Goal: Task Accomplishment & Management: Complete application form

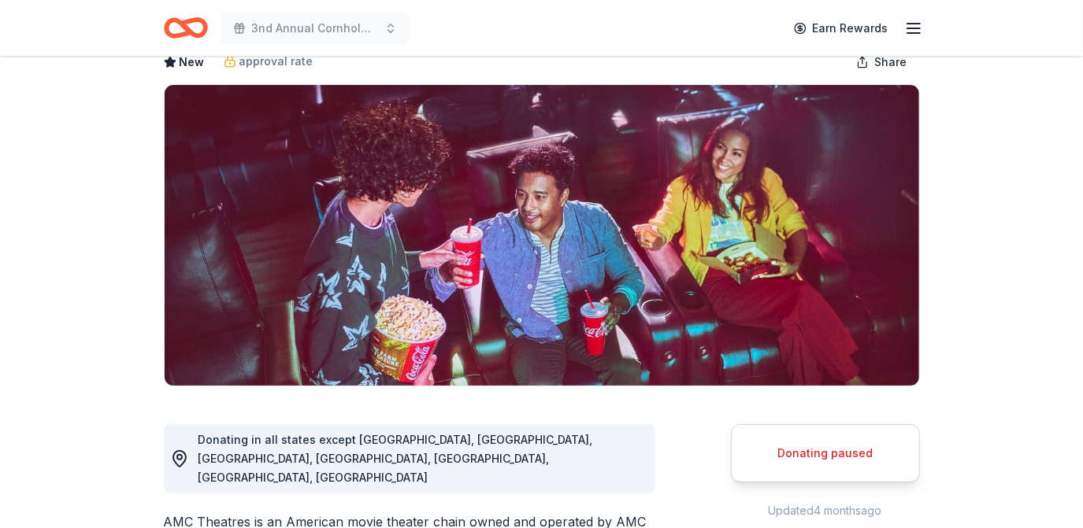
scroll to position [286, 0]
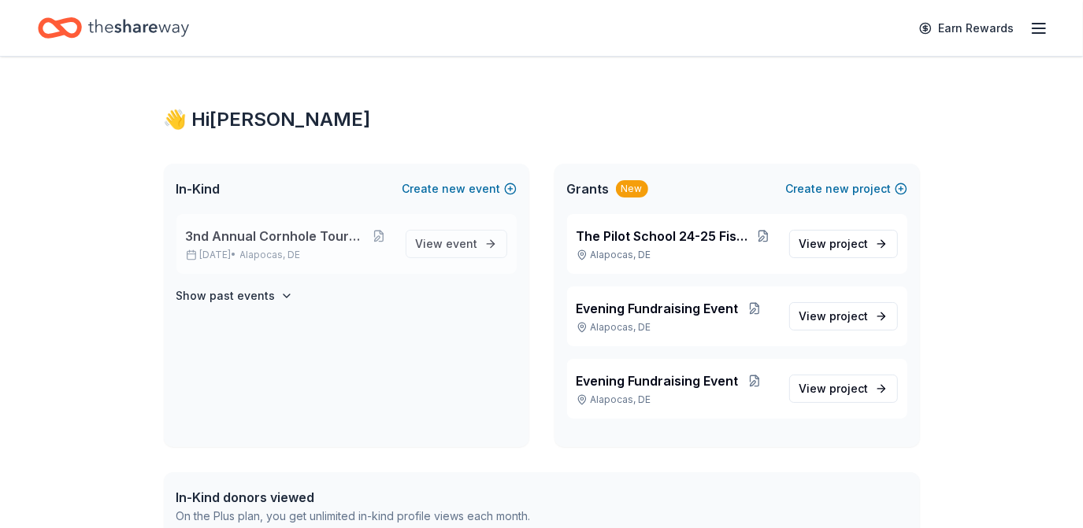
click at [279, 232] on span "3nd Annual Cornhole Tournament" at bounding box center [276, 236] width 180 height 19
click at [422, 242] on span "View event" at bounding box center [447, 244] width 62 height 19
click at [461, 251] on span "View event" at bounding box center [447, 244] width 62 height 19
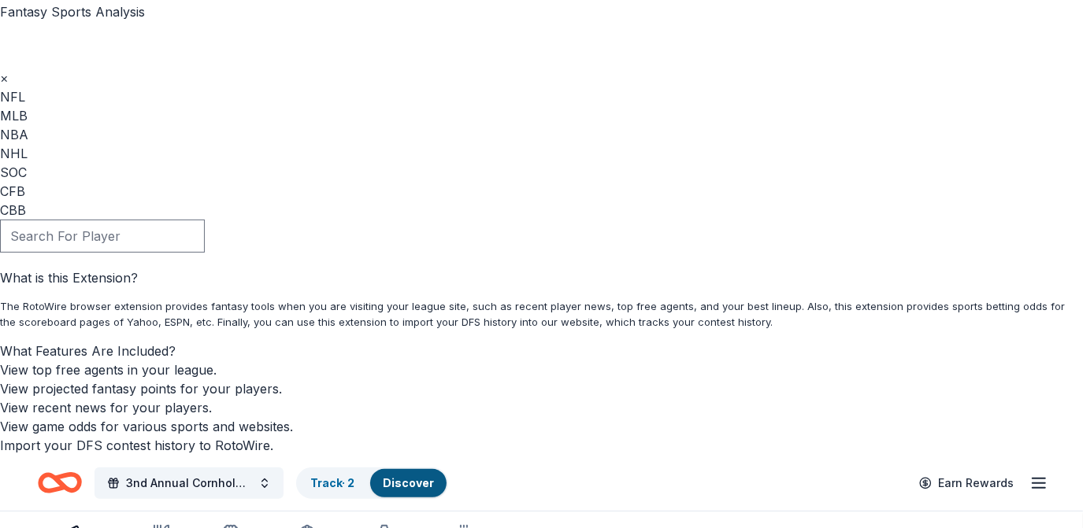
scroll to position [143, 0]
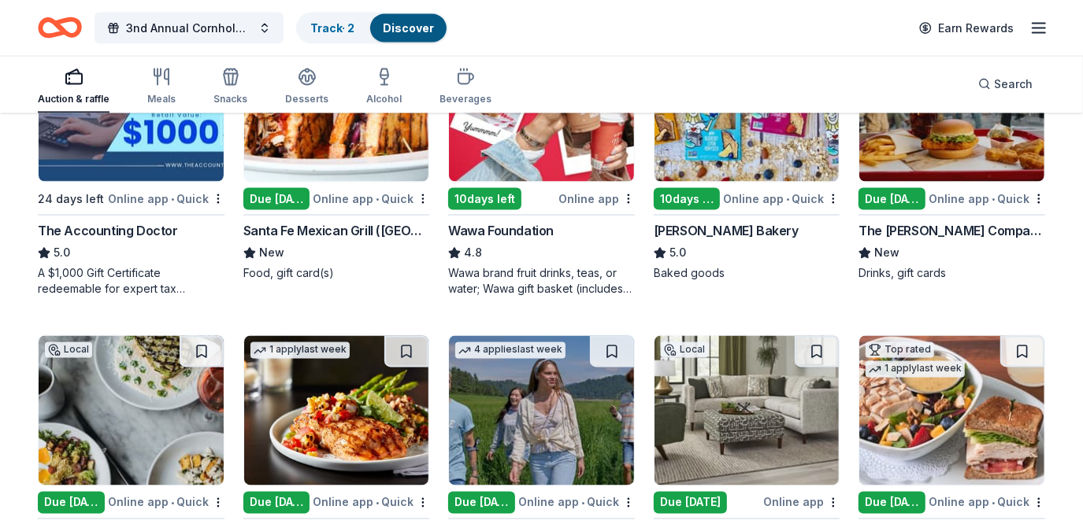
scroll to position [1779, 0]
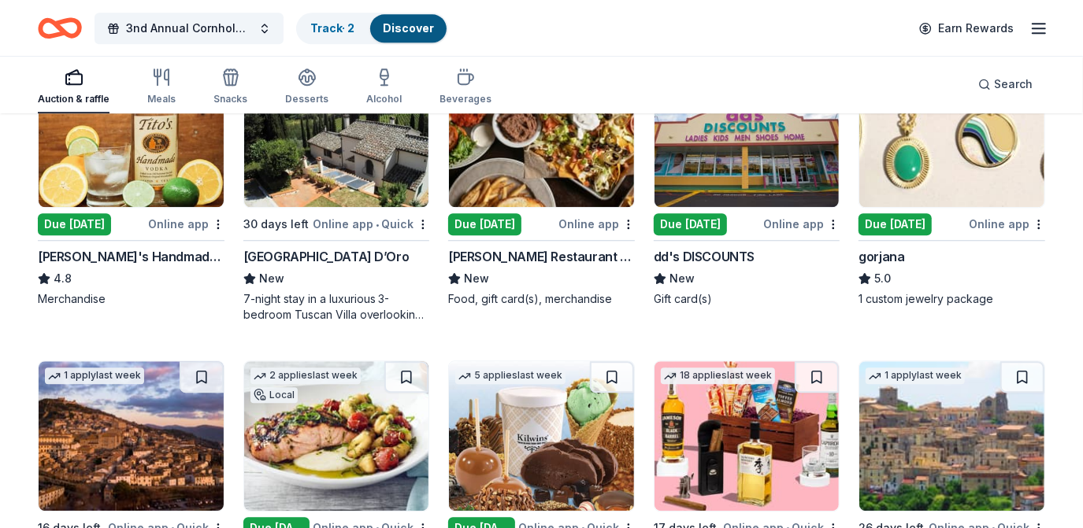
scroll to position [2621, 0]
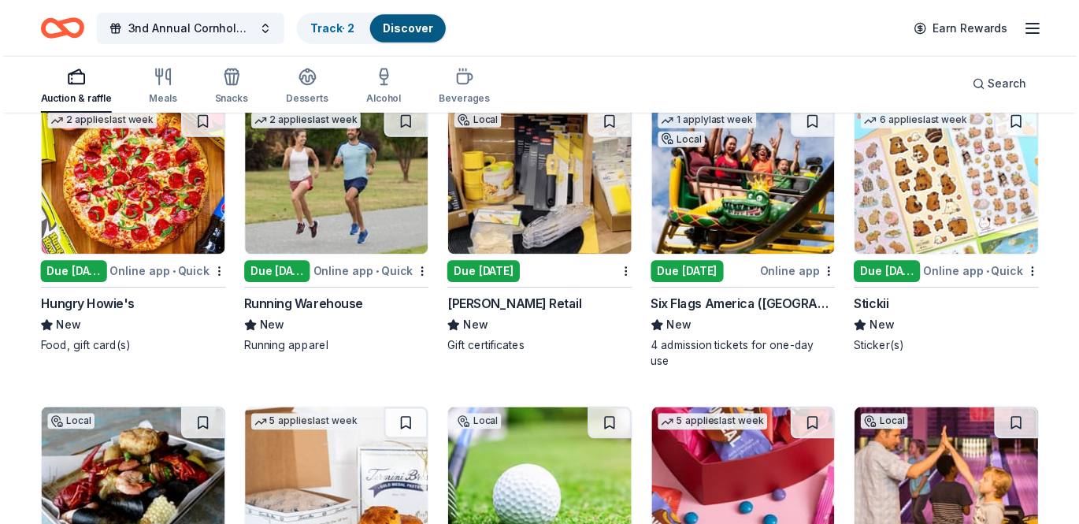
scroll to position [4713, 0]
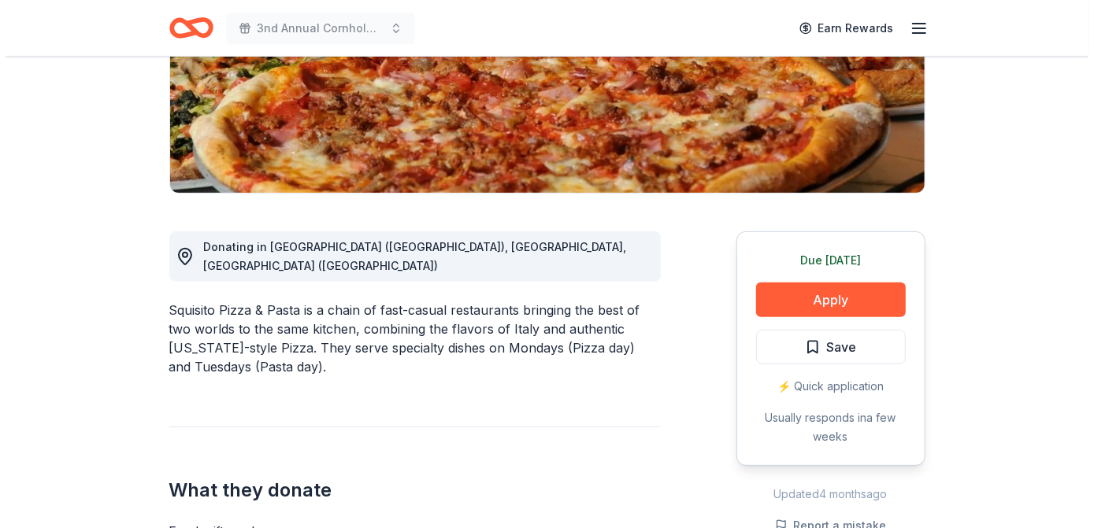
scroll to position [286, 0]
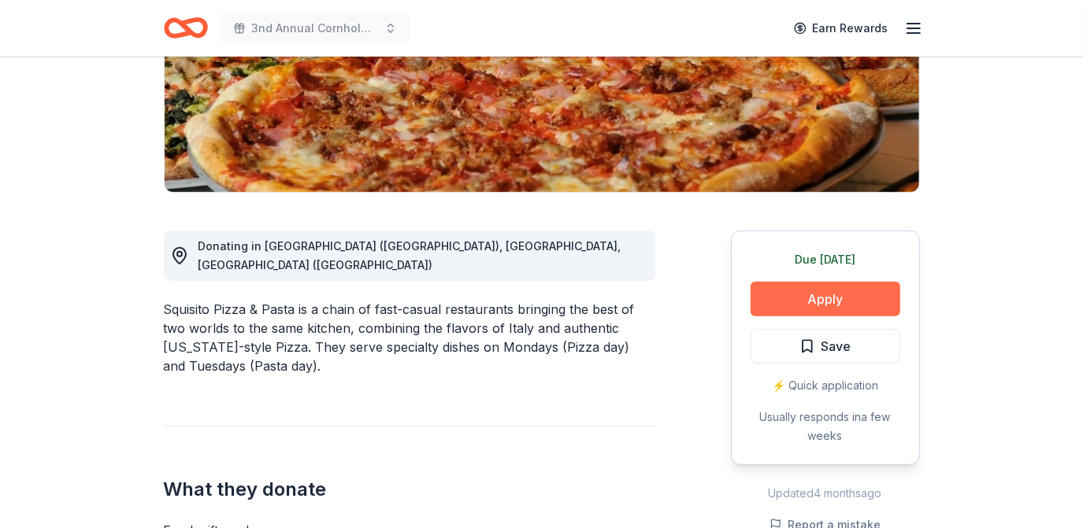
click at [788, 290] on button "Apply" at bounding box center [826, 299] width 150 height 35
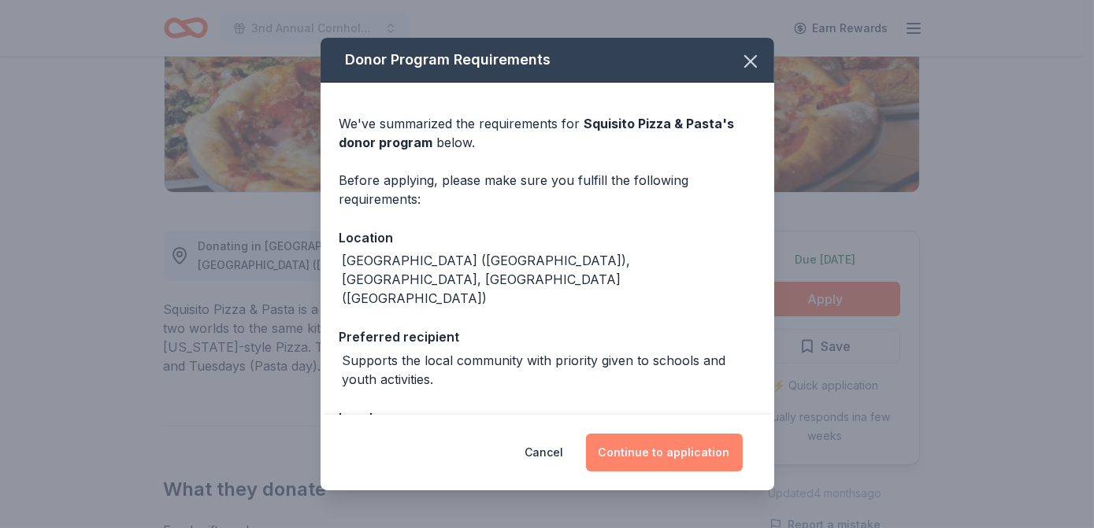
click at [662, 442] on button "Continue to application" at bounding box center [664, 453] width 157 height 38
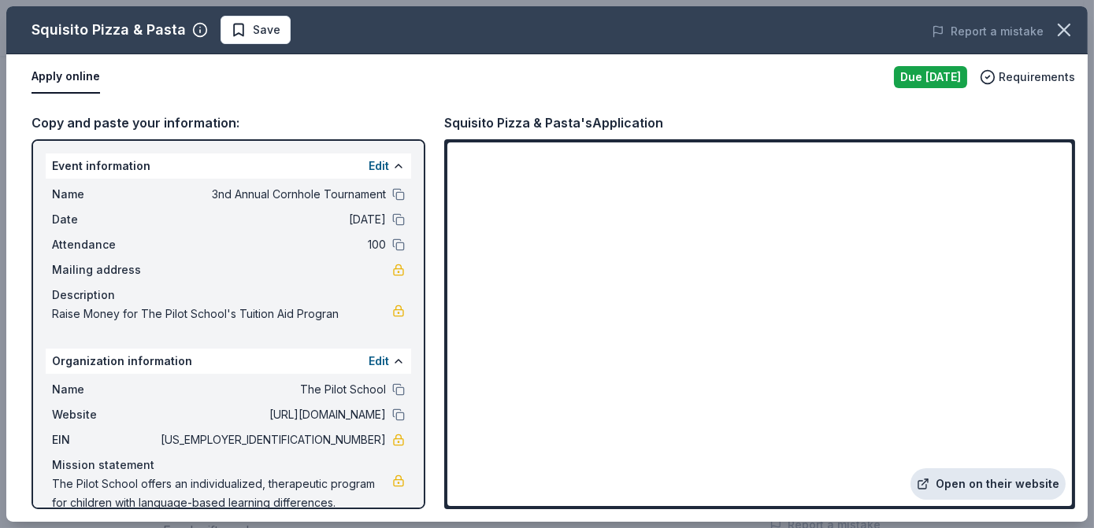
click at [973, 486] on link "Open on their website" at bounding box center [987, 485] width 155 height 32
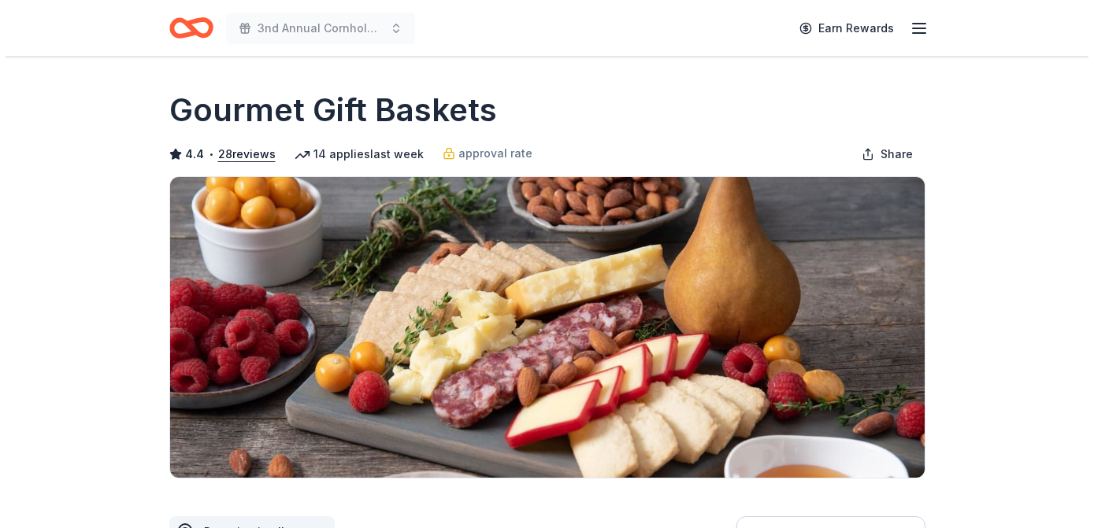
scroll to position [143, 0]
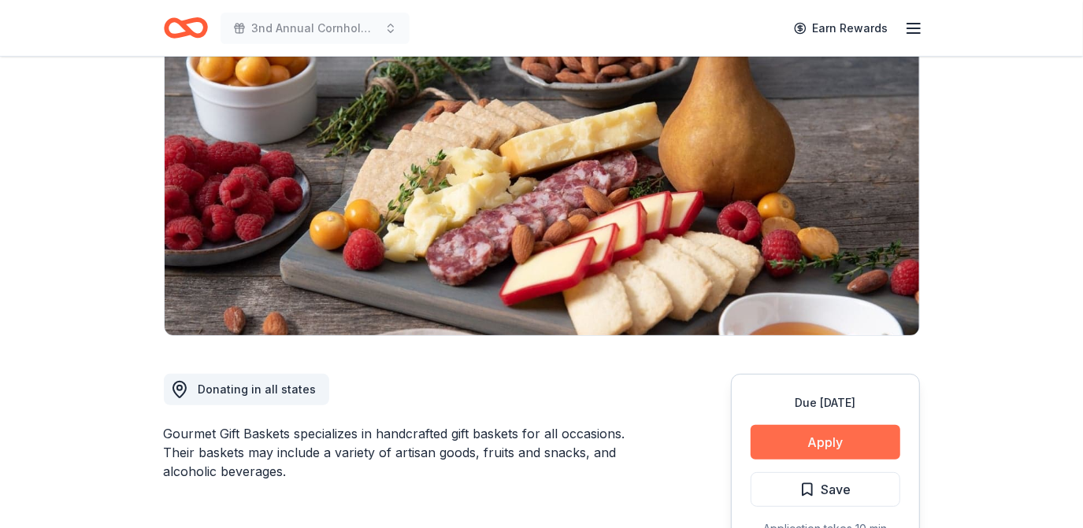
click at [857, 439] on button "Apply" at bounding box center [826, 442] width 150 height 35
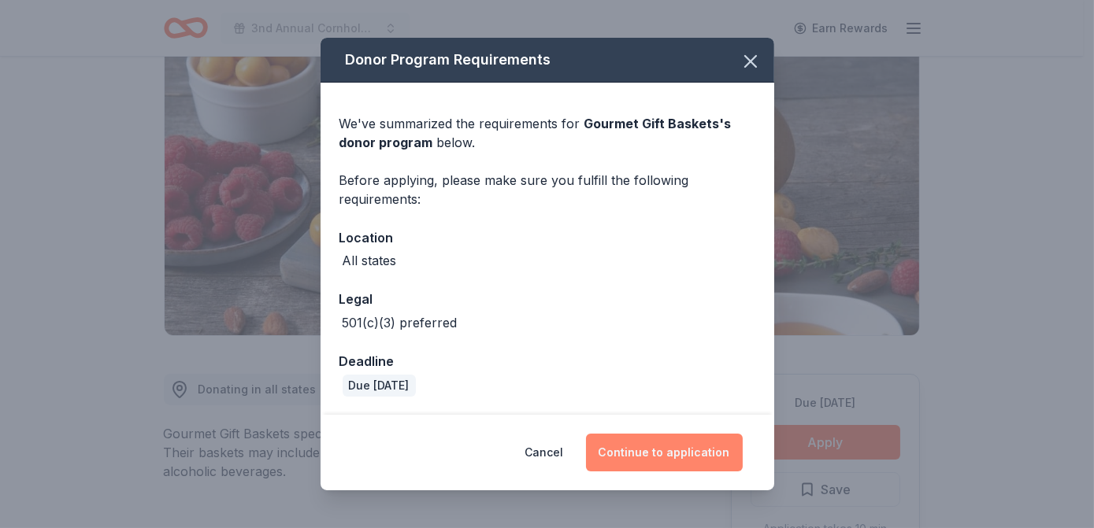
click at [688, 442] on button "Continue to application" at bounding box center [664, 453] width 157 height 38
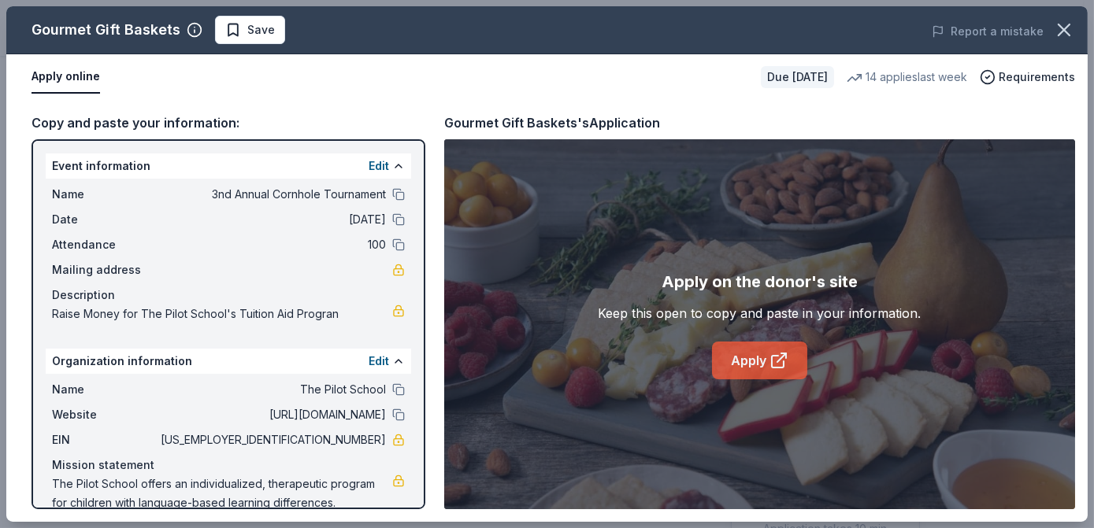
click at [760, 350] on link "Apply" at bounding box center [759, 361] width 95 height 38
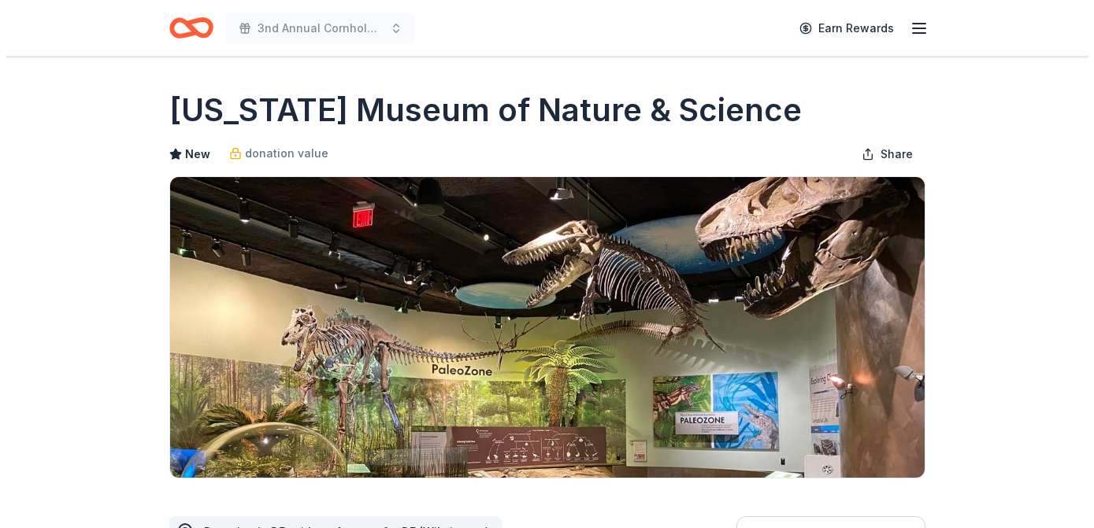
scroll to position [286, 0]
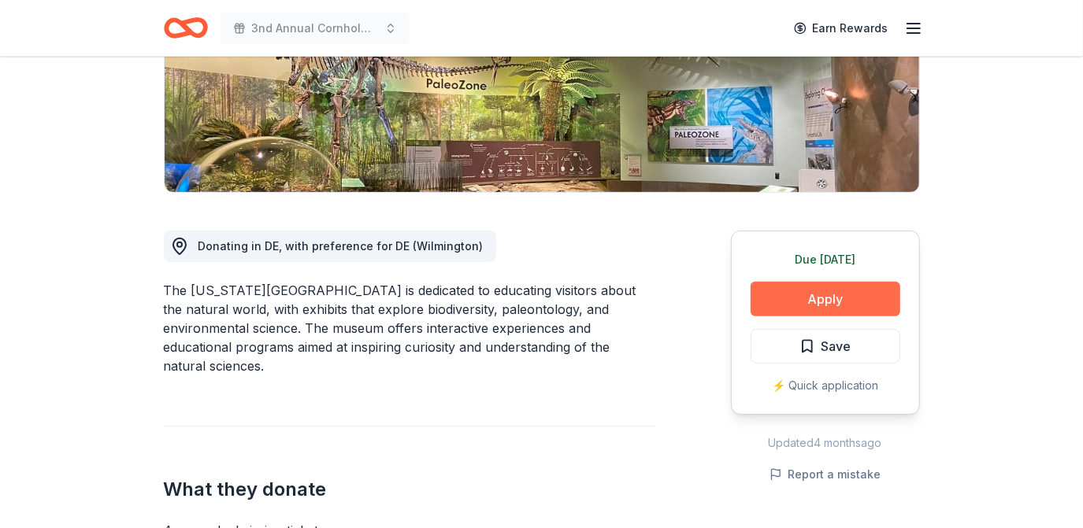
click at [798, 298] on button "Apply" at bounding box center [826, 299] width 150 height 35
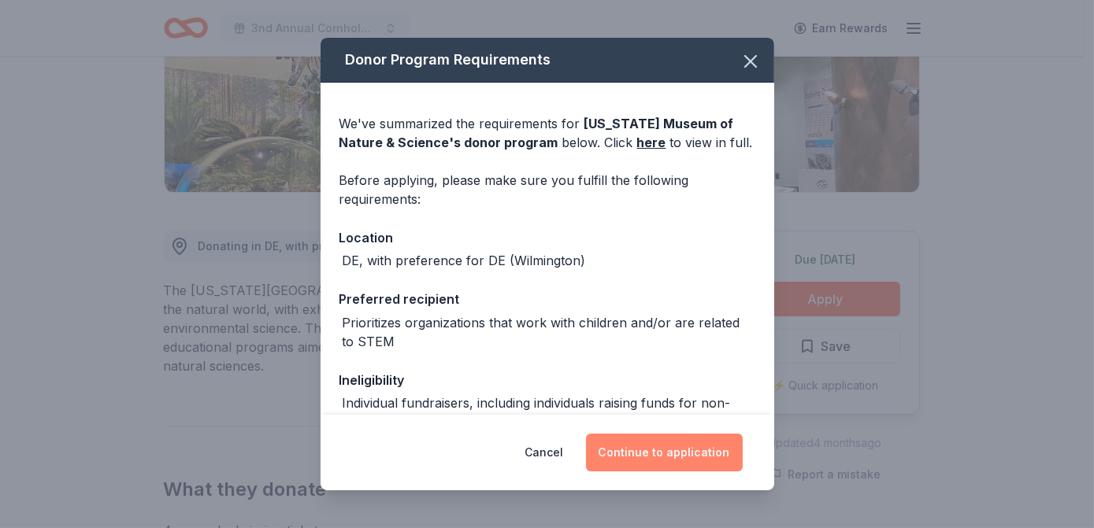
click at [674, 449] on button "Continue to application" at bounding box center [664, 453] width 157 height 38
